Goal: Find specific page/section: Find specific page/section

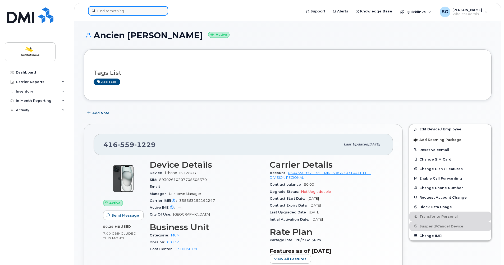
click at [131, 10] on input at bounding box center [128, 11] width 80 height 10
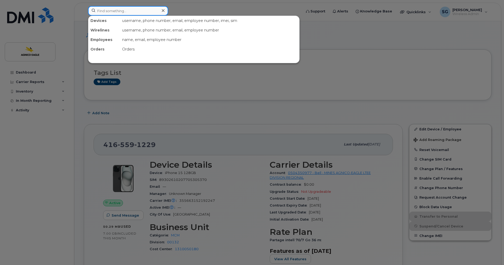
paste input "819-860-1320"
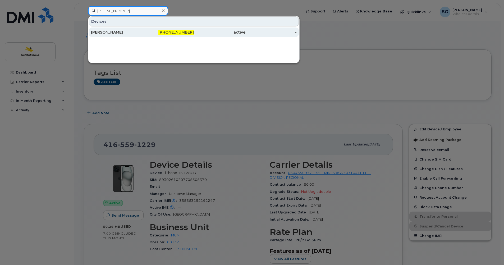
type input "819-860-1320"
click at [174, 33] on span "819-860-1320" at bounding box center [175, 32] width 35 height 5
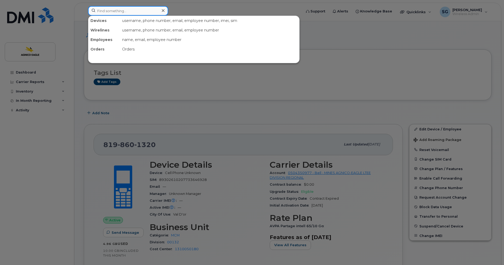
drag, startPoint x: 145, startPoint y: 10, endPoint x: 139, endPoint y: 2, distance: 10.2
click at [143, 8] on input at bounding box center [128, 11] width 80 height 10
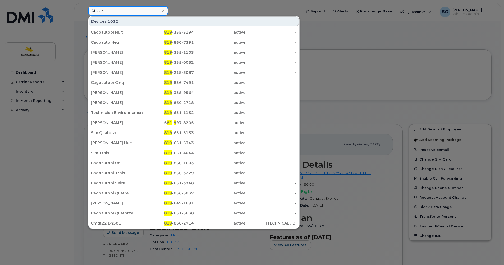
type input "819"
click at [162, 11] on icon at bounding box center [163, 10] width 3 height 3
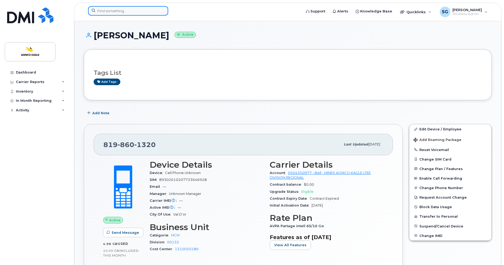
click at [153, 11] on input at bounding box center [128, 11] width 80 height 10
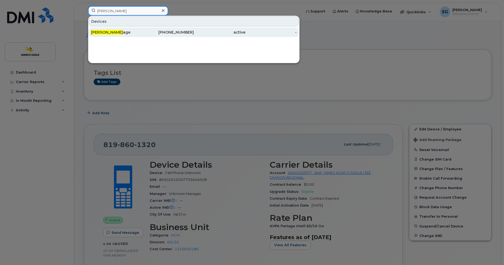
type input "[PERSON_NAME]"
click at [183, 35] on div "[PHONE_NUMBER]" at bounding box center [168, 32] width 52 height 10
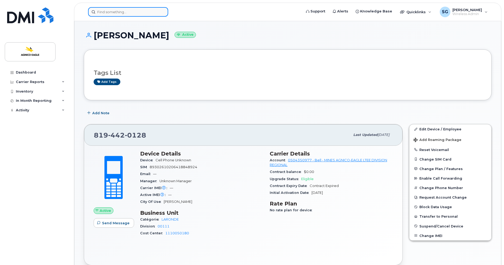
click at [134, 12] on input at bounding box center [128, 12] width 80 height 10
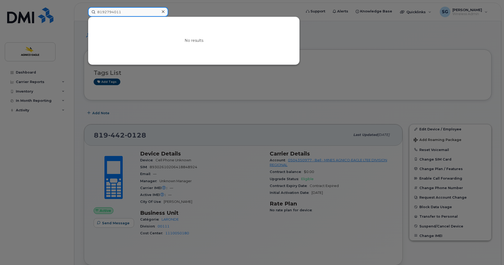
type input "8192794011"
click at [162, 12] on icon at bounding box center [163, 11] width 3 height 3
